Goal: Task Accomplishment & Management: Manage account settings

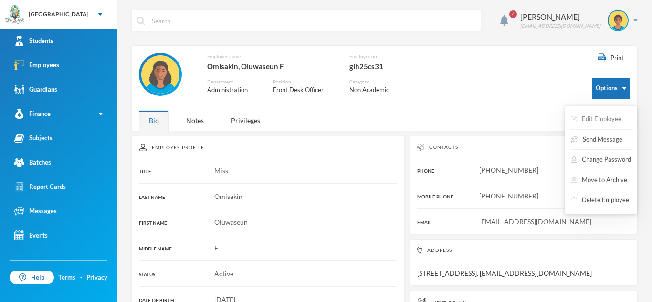
click at [612, 119] on button "Edit Employee" at bounding box center [596, 119] width 52 height 17
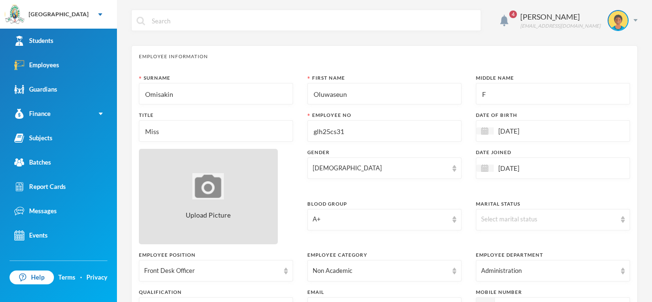
click at [205, 187] on img at bounding box center [207, 186] width 31 height 26
type input "C:\fakepath\[PERSON_NAME] (1).jpg"
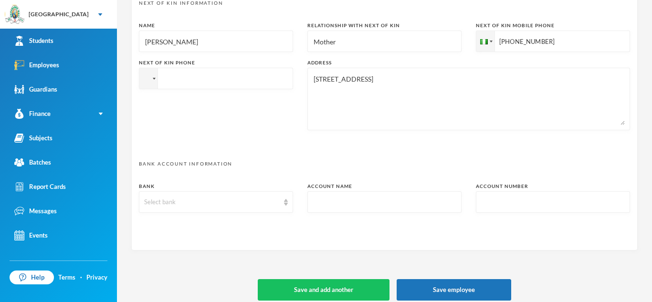
scroll to position [497, 0]
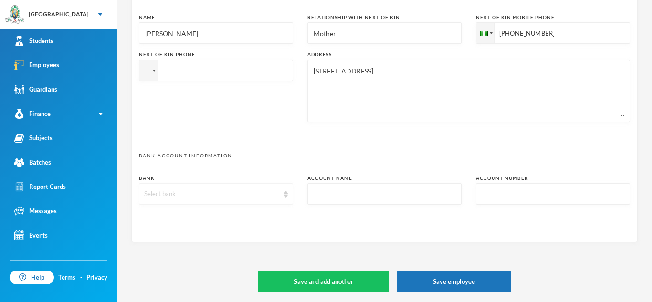
click at [287, 192] on img at bounding box center [286, 194] width 4 height 7
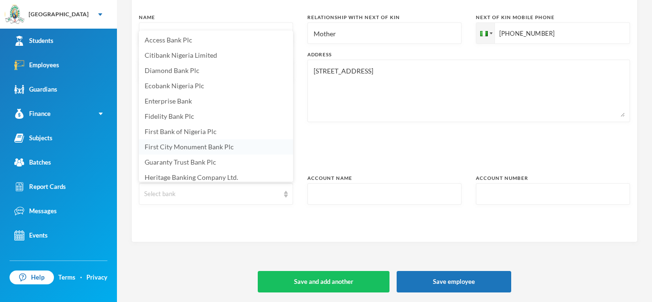
scroll to position [3, 0]
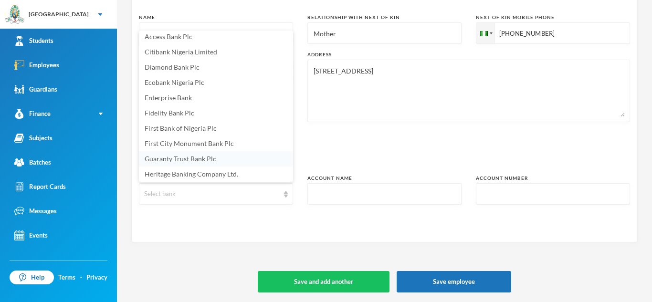
click at [221, 159] on li "Guaranty Trust Bank Plc" at bounding box center [216, 158] width 154 height 15
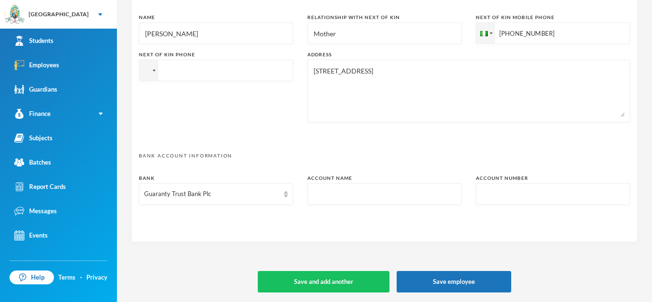
click at [349, 191] on input "text" at bounding box center [384, 194] width 144 height 21
type textarea "[STREET_ADDRESS]. [EMAIL_ADDRESS][DOMAIN_NAME]"
type input "o"
type textarea "[STREET_ADDRESS]. [EMAIL_ADDRESS][DOMAIN_NAME]"
type input "ol"
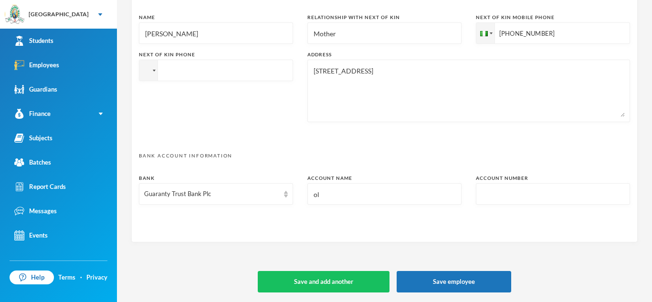
type textarea "[STREET_ADDRESS]. [EMAIL_ADDRESS][DOMAIN_NAME]"
type input "olu"
type textarea "[STREET_ADDRESS]. [EMAIL_ADDRESS][DOMAIN_NAME]"
type input "oluw"
type textarea "[STREET_ADDRESS]. [EMAIL_ADDRESS][DOMAIN_NAME]"
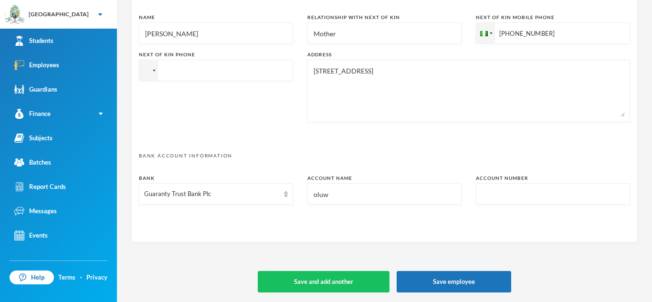
type input "oluwa"
type textarea "[STREET_ADDRESS]. [EMAIL_ADDRESS][DOMAIN_NAME]"
type input "oluwas"
type textarea "[STREET_ADDRESS]. [EMAIL_ADDRESS][DOMAIN_NAME]"
type input "oluwase"
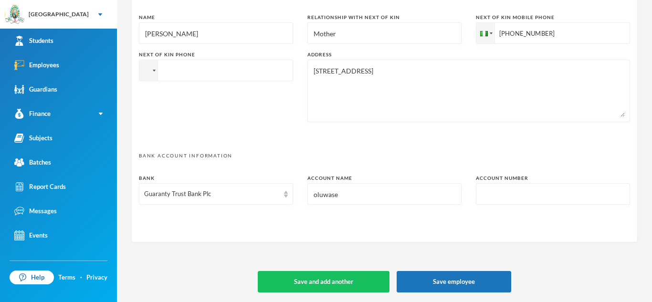
type textarea "[STREET_ADDRESS]. [EMAIL_ADDRESS][DOMAIN_NAME]"
type input "oluwaseu"
type textarea "[STREET_ADDRESS]. [EMAIL_ADDRESS][DOMAIN_NAME]"
type input "oluwaseun"
click at [571, 196] on input "text" at bounding box center [553, 194] width 144 height 21
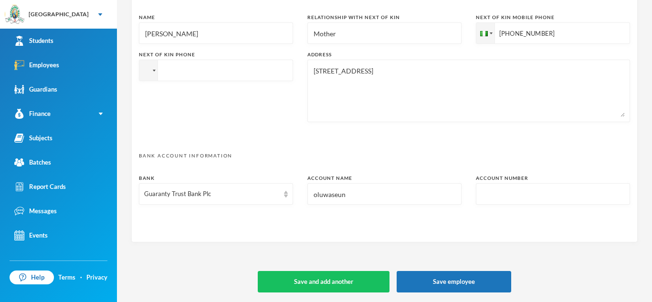
type textarea "[STREET_ADDRESS]. [EMAIL_ADDRESS][DOMAIN_NAME]"
type input "0"
type textarea "[STREET_ADDRESS]. [EMAIL_ADDRESS][DOMAIN_NAME]"
type input "00"
type textarea "[STREET_ADDRESS]. [EMAIL_ADDRESS][DOMAIN_NAME]"
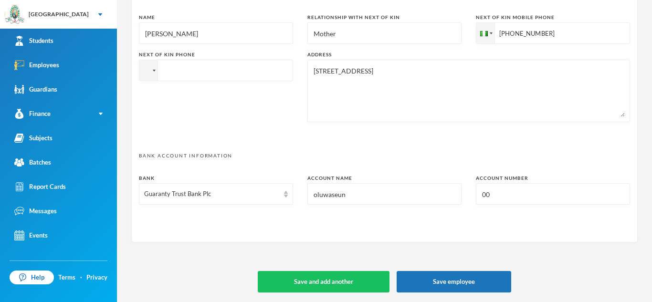
type input "001"
type textarea "[STREET_ADDRESS]. [EMAIL_ADDRESS][DOMAIN_NAME]"
type input "0011"
type textarea "[STREET_ADDRESS]. [EMAIL_ADDRESS][DOMAIN_NAME]"
type input "00111"
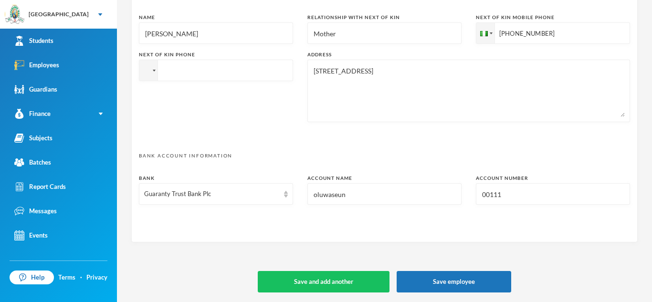
type textarea "[STREET_ADDRESS]. [EMAIL_ADDRESS][DOMAIN_NAME]"
type input "001113"
type textarea "[STREET_ADDRESS]. [EMAIL_ADDRESS][DOMAIN_NAME]"
type input "0011134"
type textarea "[STREET_ADDRESS]. [EMAIL_ADDRESS][DOMAIN_NAME]"
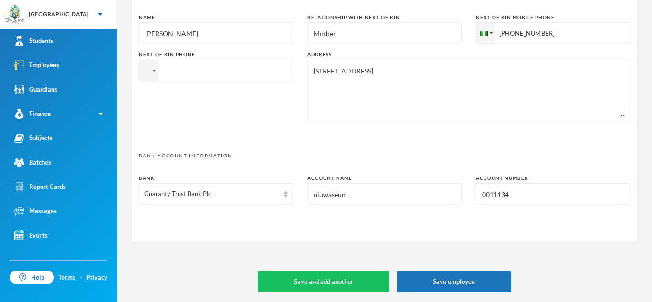
type input "00111345"
type textarea "[STREET_ADDRESS]. [EMAIL_ADDRESS][DOMAIN_NAME]"
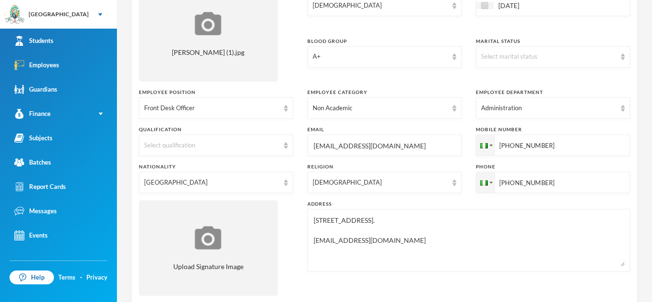
scroll to position [170, 0]
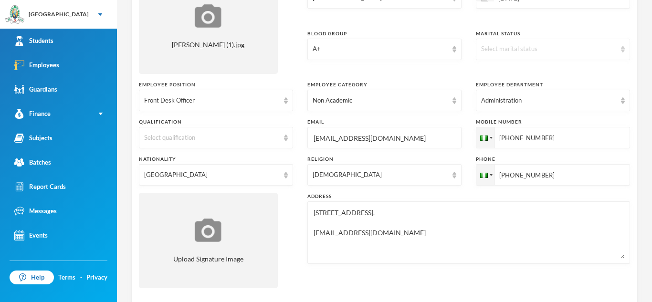
type input "001113456"
click at [617, 49] on div "Select marital status" at bounding box center [553, 49] width 154 height 21
click at [524, 67] on li "Single" at bounding box center [553, 70] width 154 height 15
click at [284, 137] on img at bounding box center [286, 138] width 4 height 7
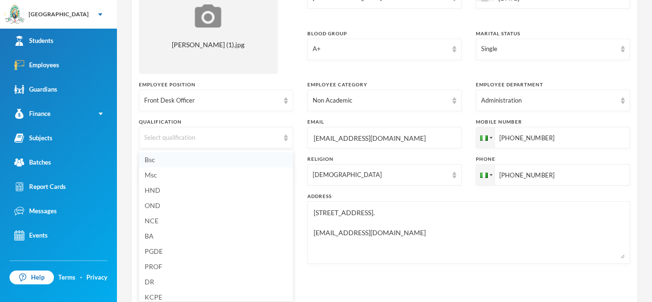
click at [238, 159] on li "Bsc" at bounding box center [216, 159] width 154 height 15
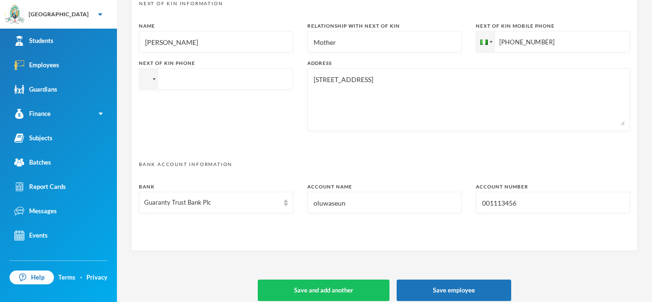
scroll to position [497, 0]
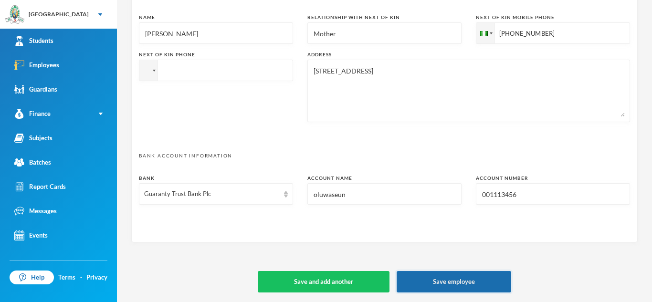
click at [466, 279] on button "Save employee" at bounding box center [453, 281] width 114 height 21
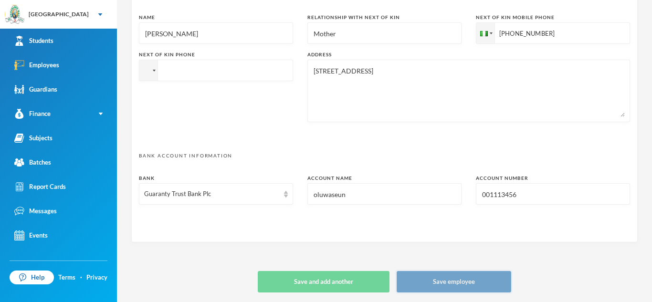
type textarea "[STREET_ADDRESS]. [EMAIL_ADDRESS][DOMAIN_NAME]"
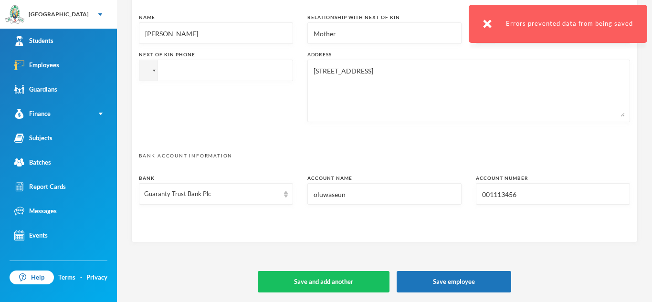
click at [488, 25] on img at bounding box center [487, 24] width 9 height 9
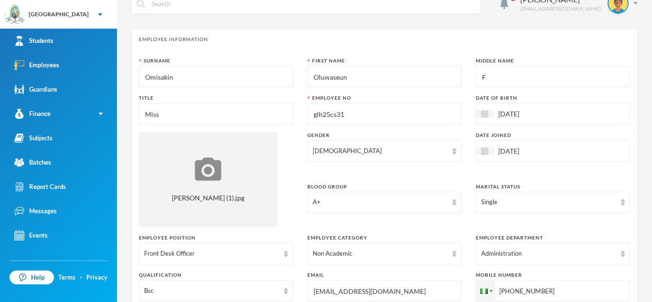
scroll to position [14, 0]
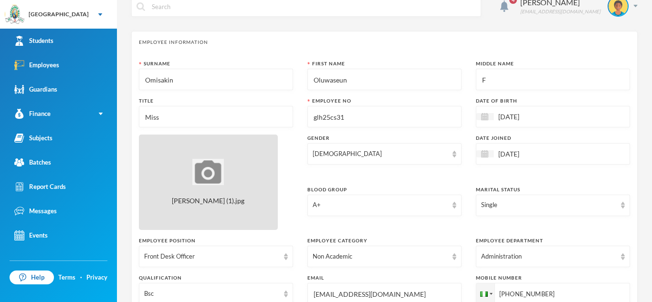
click at [181, 211] on div "[PERSON_NAME] (1).jpg" at bounding box center [208, 182] width 139 height 95
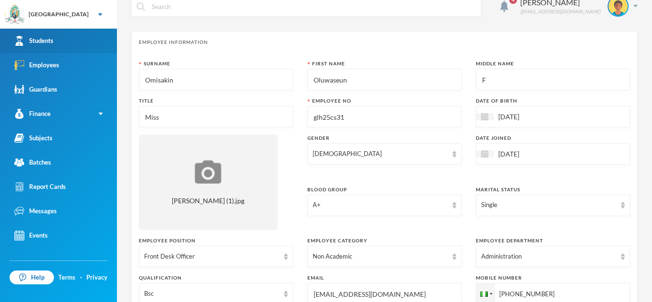
click at [48, 43] on div "Students" at bounding box center [33, 41] width 39 height 10
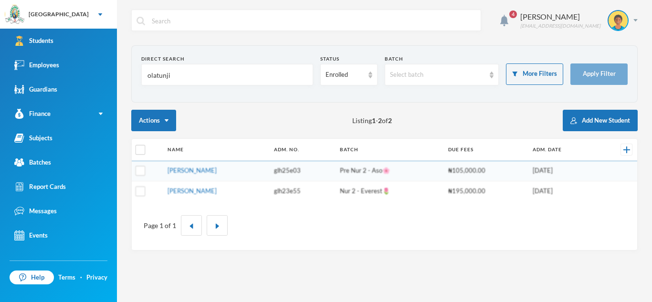
click at [190, 75] on input "olatunji" at bounding box center [226, 74] width 161 height 21
type input "o"
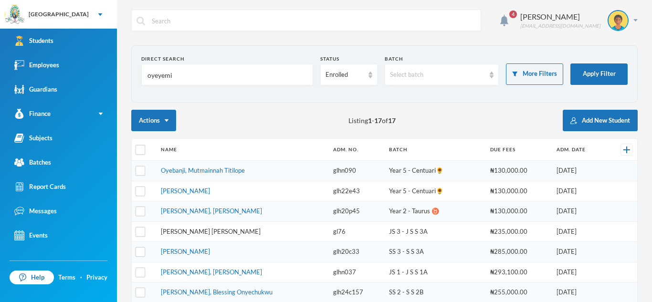
type input "oyeyemi"
click at [235, 230] on link "[PERSON_NAME] [PERSON_NAME]" at bounding box center [211, 232] width 100 height 8
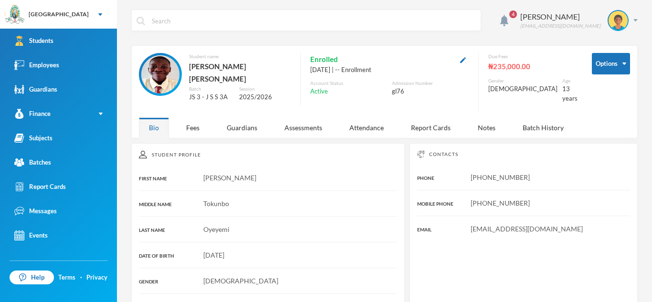
click at [266, 173] on div "[PERSON_NAME]" at bounding box center [268, 178] width 258 height 10
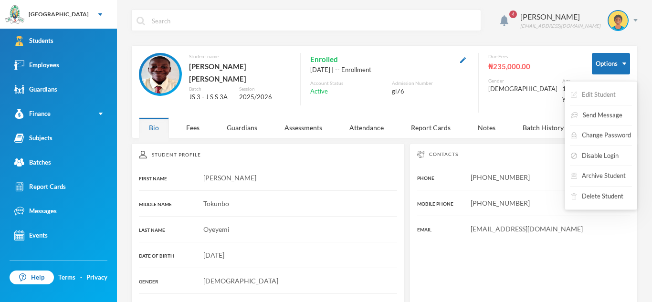
click at [612, 91] on button "Edit Student" at bounding box center [593, 94] width 47 height 17
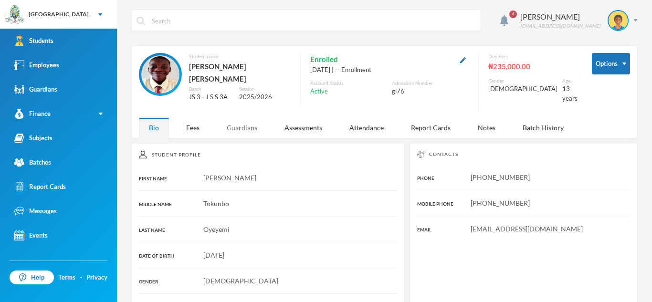
click at [241, 127] on div "Guardians" at bounding box center [242, 127] width 51 height 21
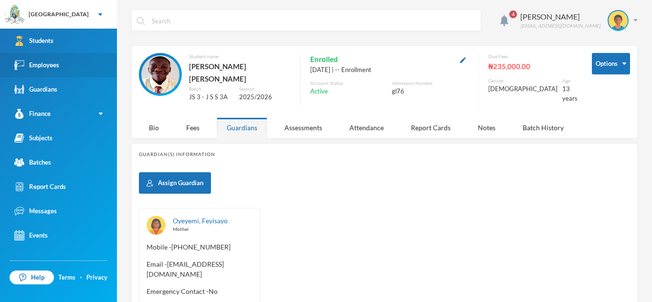
click at [74, 67] on link "Employees" at bounding box center [58, 65] width 117 height 24
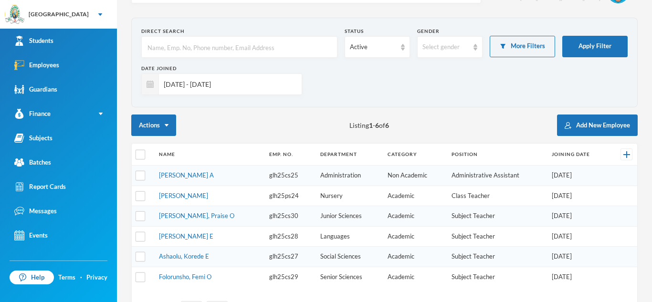
scroll to position [20, 0]
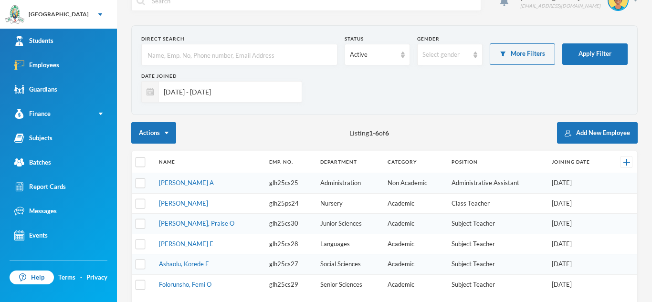
click at [270, 93] on input "[DATE] - [DATE]" at bounding box center [228, 91] width 138 height 21
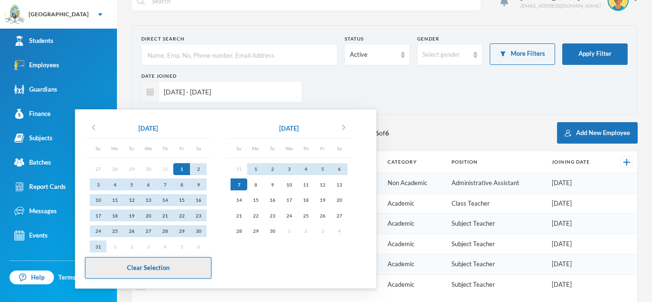
click at [134, 266] on button "Clear Selection" at bounding box center [148, 267] width 126 height 21
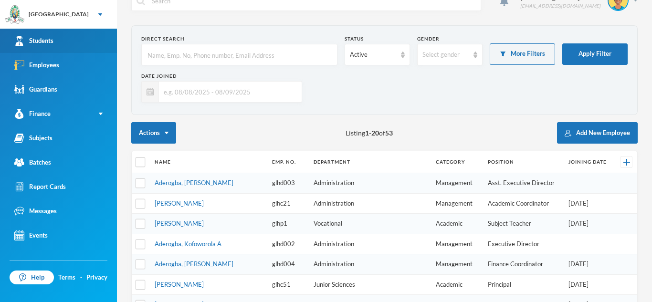
click at [67, 41] on link "Students" at bounding box center [58, 41] width 117 height 24
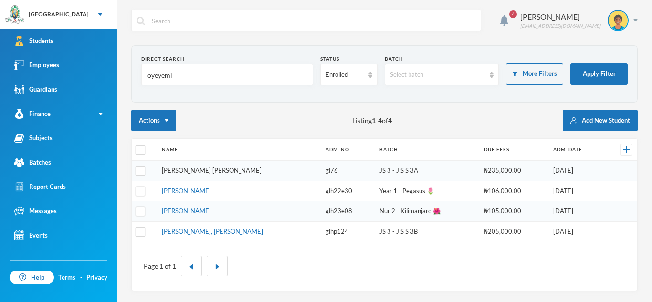
click at [237, 172] on link "[PERSON_NAME] [PERSON_NAME]" at bounding box center [212, 170] width 100 height 8
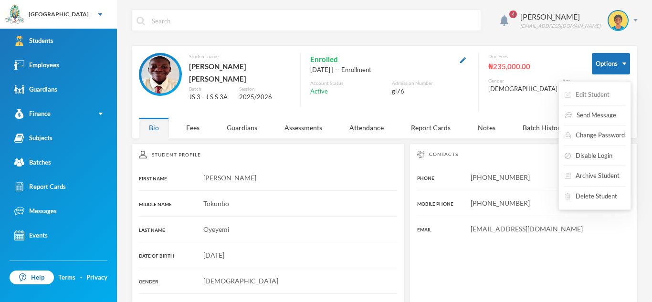
click at [595, 96] on button "Edit Student" at bounding box center [586, 94] width 47 height 17
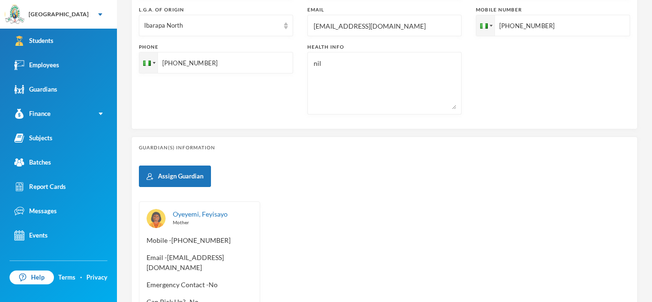
scroll to position [410, 0]
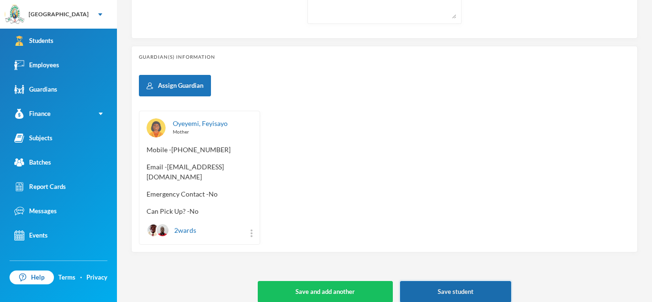
click at [471, 282] on button "Save student" at bounding box center [455, 291] width 111 height 21
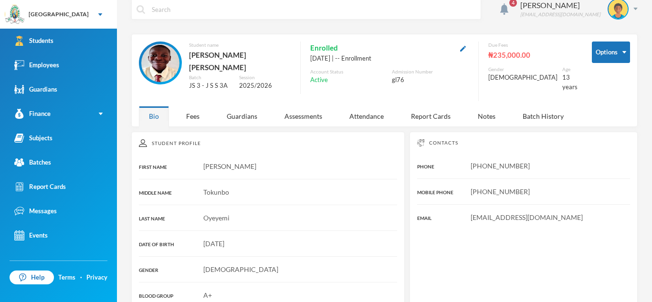
scroll to position [6, 0]
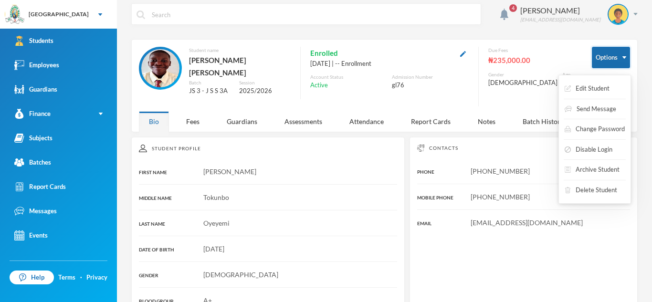
click at [619, 61] on button "Options" at bounding box center [610, 57] width 38 height 21
click at [625, 55] on button "Options" at bounding box center [610, 57] width 38 height 21
click at [619, 62] on button "Options" at bounding box center [610, 57] width 38 height 21
